Goal: Information Seeking & Learning: Learn about a topic

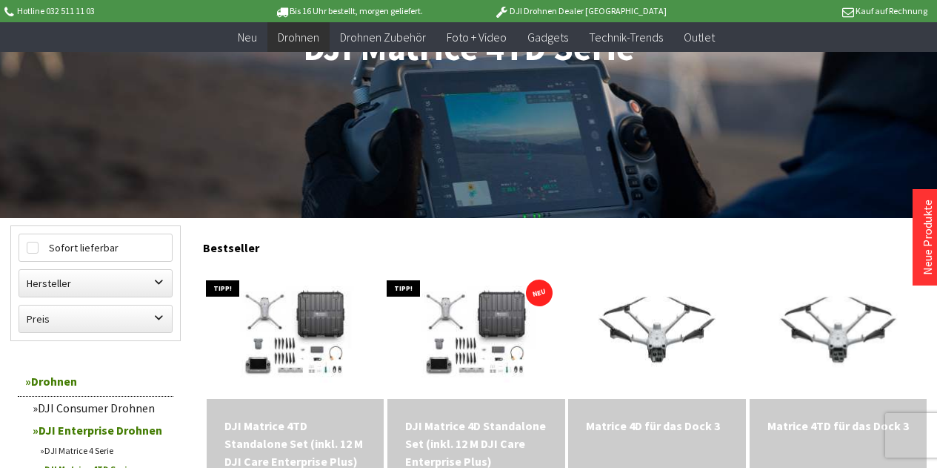
scroll to position [222, 0]
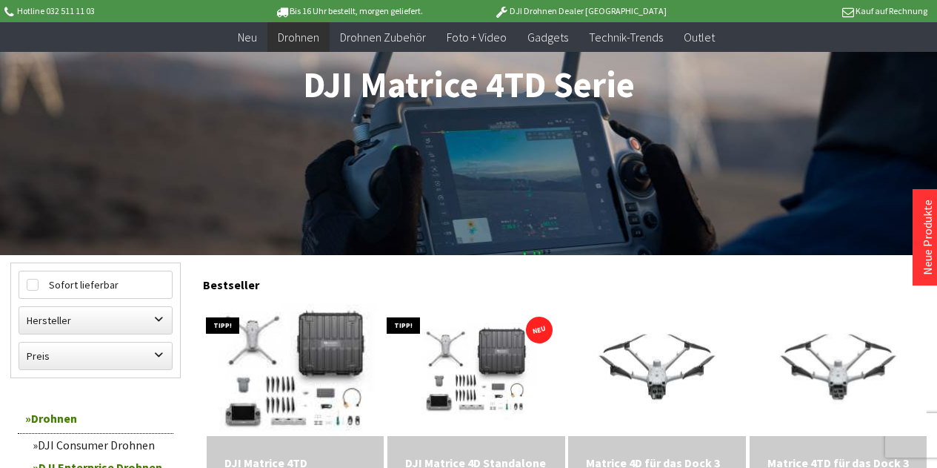
click at [335, 352] on img at bounding box center [295, 369] width 248 height 179
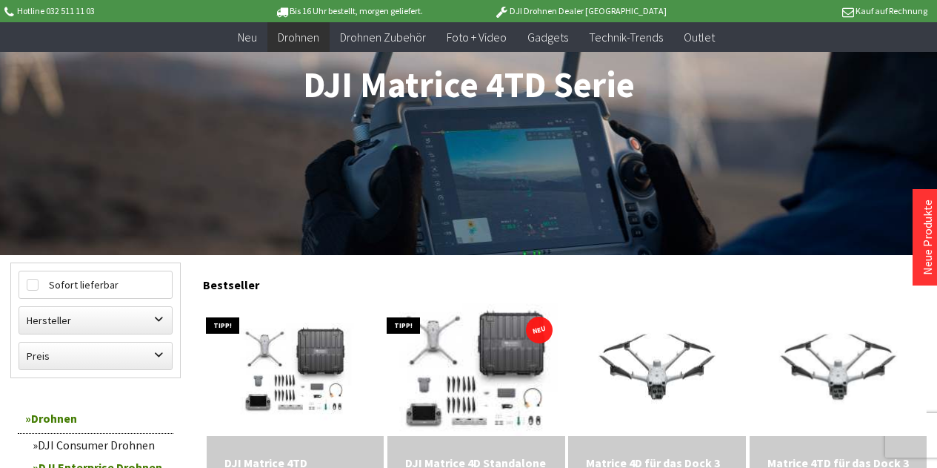
click at [472, 365] on img at bounding box center [476, 369] width 248 height 179
